Goal: Transaction & Acquisition: Purchase product/service

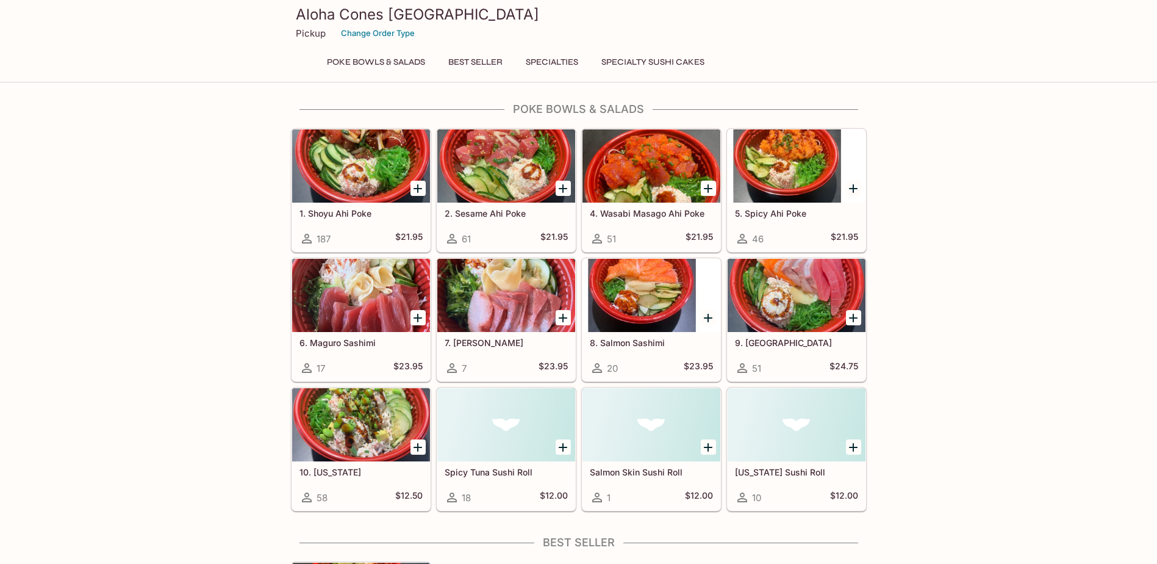
click at [345, 440] on div at bounding box center [361, 424] width 138 height 73
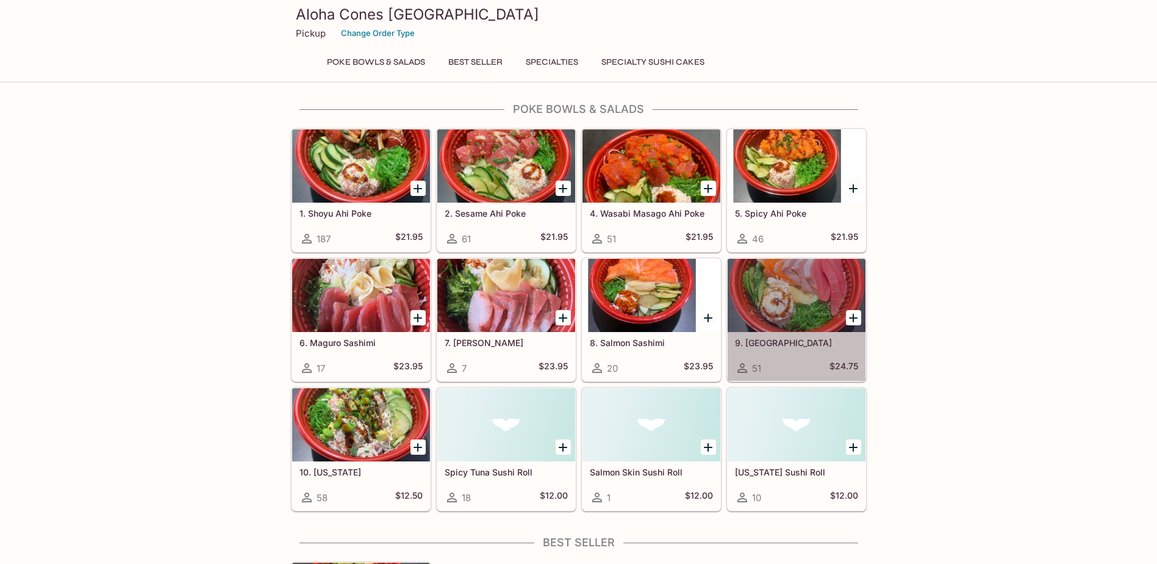
click at [772, 320] on div at bounding box center [797, 295] width 138 height 73
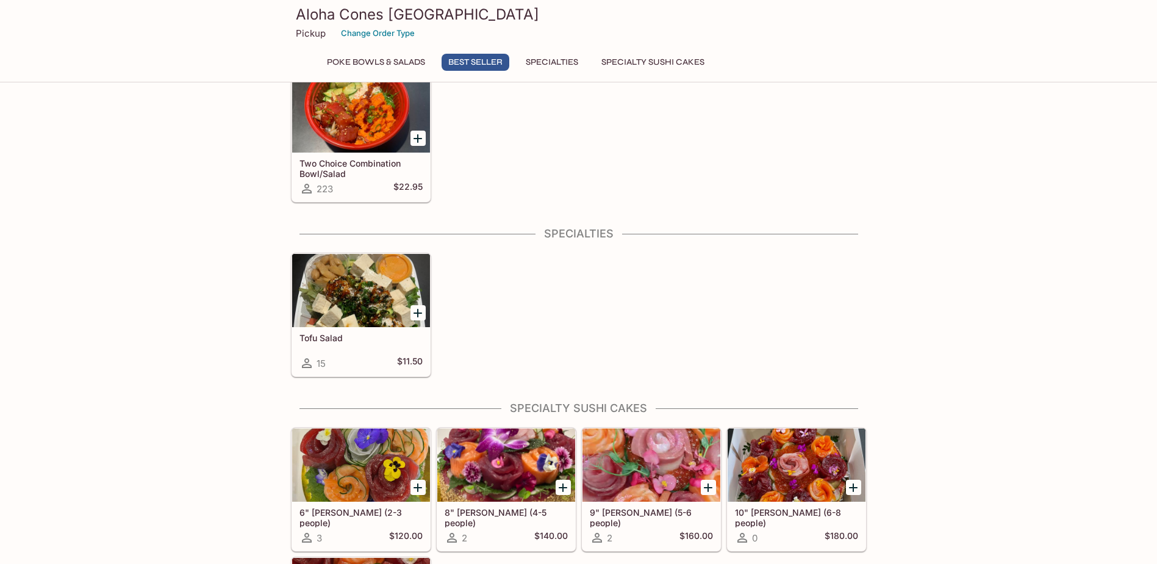
scroll to position [478, 0]
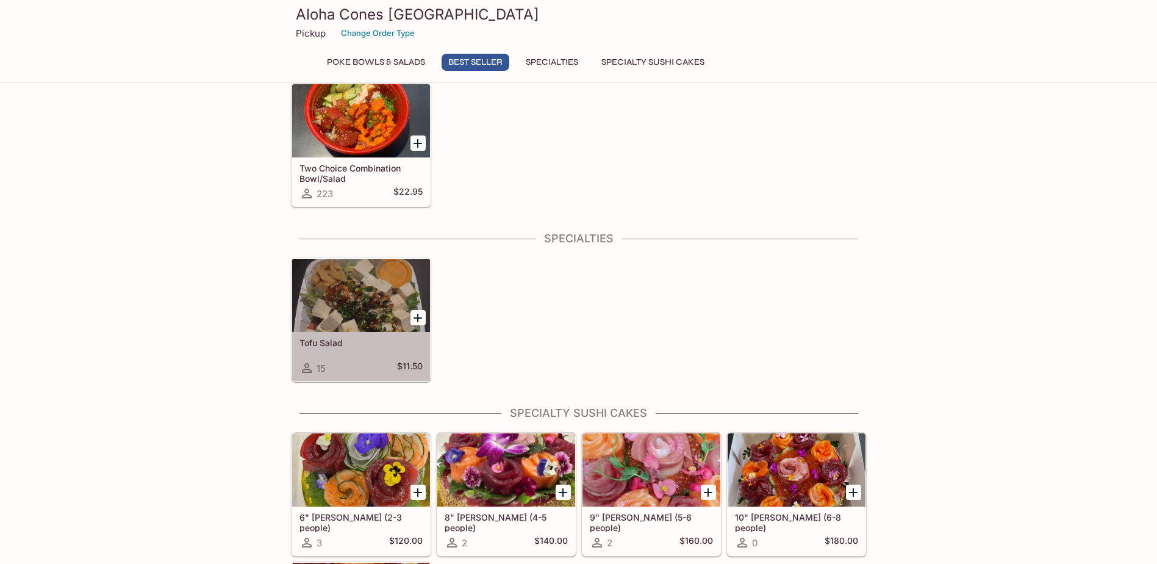
click at [368, 353] on div "Tofu Salad 15 $11.50" at bounding box center [361, 356] width 138 height 49
